Goal: Navigation & Orientation: Find specific page/section

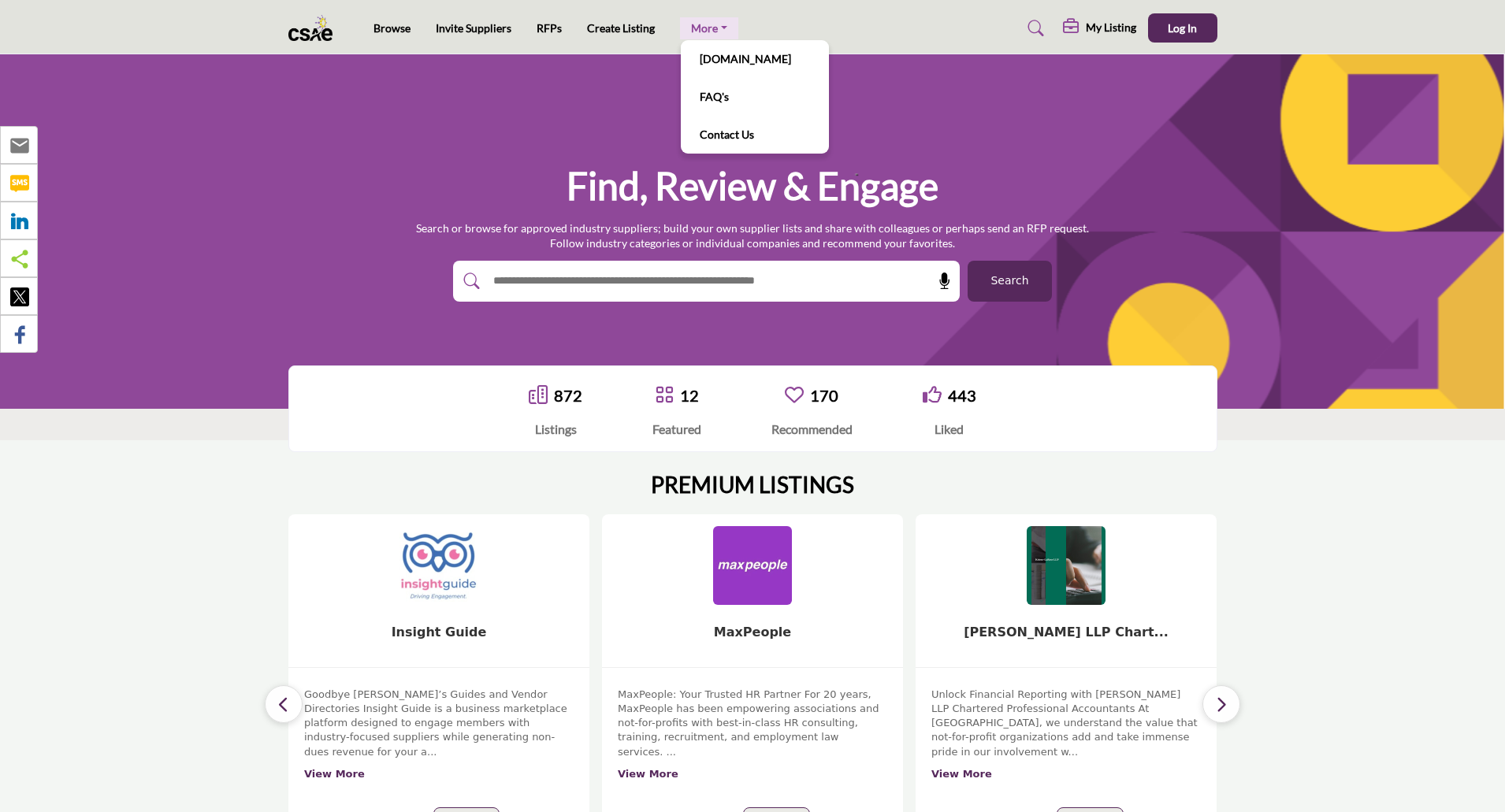
click at [705, 34] on link "More" at bounding box center [709, 29] width 58 height 22
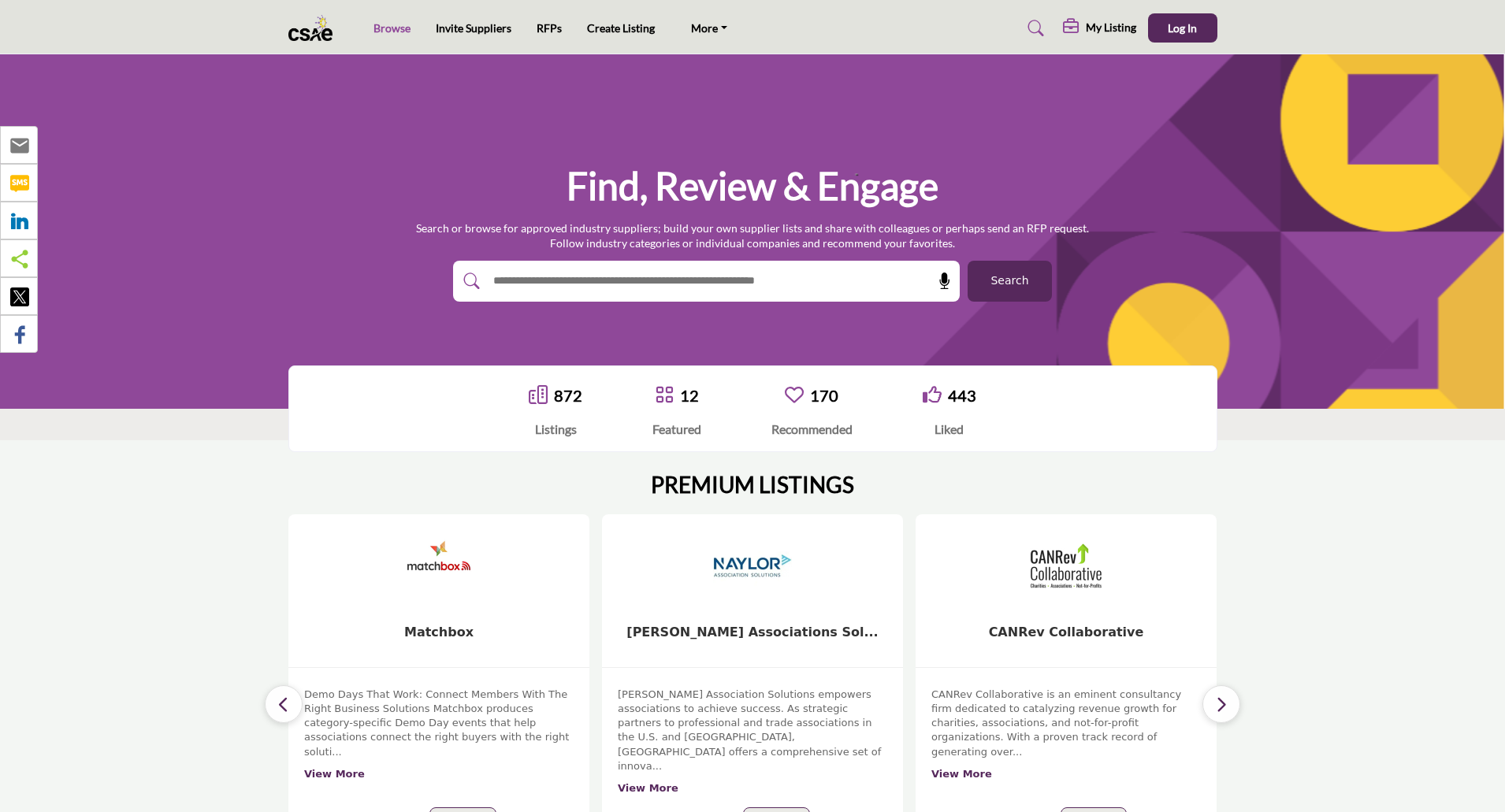
click at [387, 25] on link "Browse" at bounding box center [392, 28] width 37 height 14
